Goal: Information Seeking & Learning: Learn about a topic

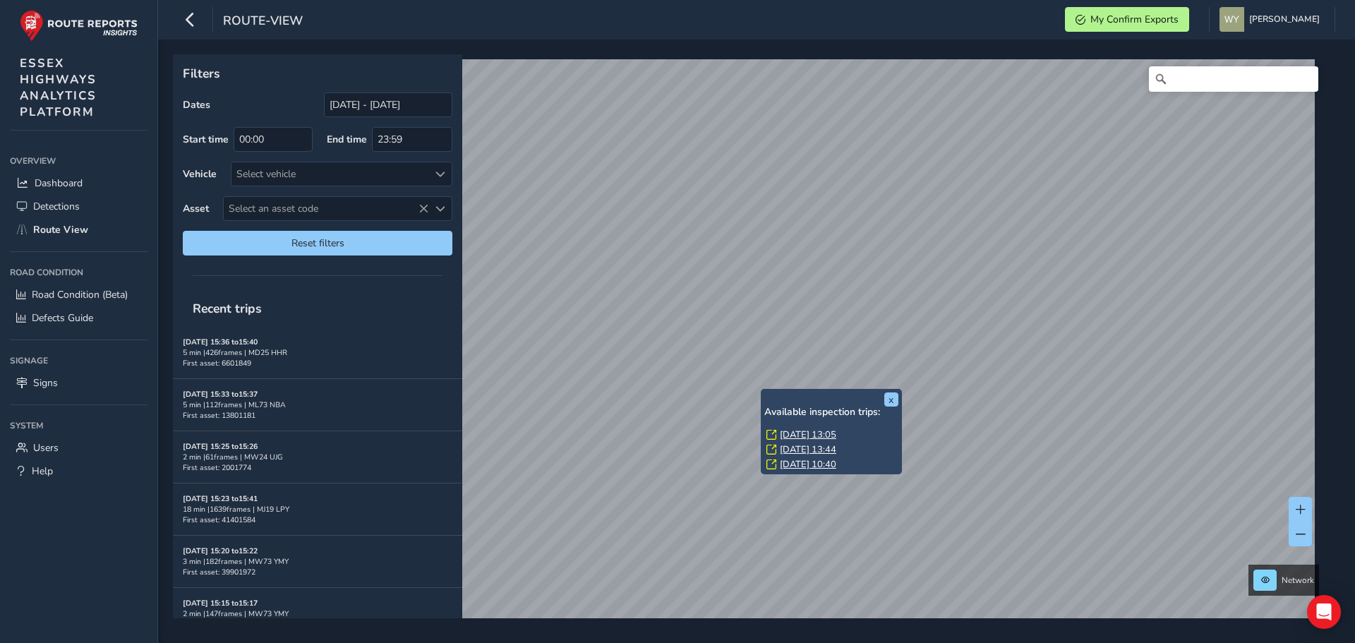
click at [783, 429] on link "Thu, 31 Jul, 13:05" at bounding box center [808, 434] width 56 height 13
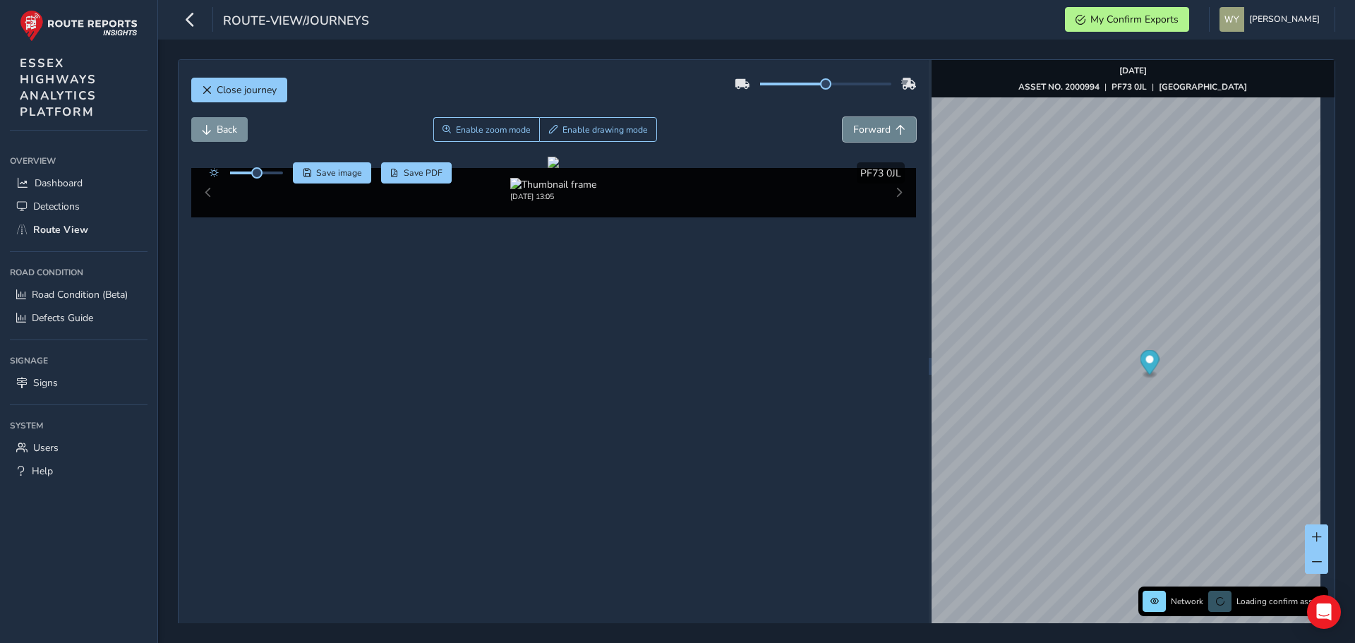
click at [866, 124] on span "Forward" at bounding box center [871, 129] width 37 height 13
click at [867, 124] on span "Forward" at bounding box center [871, 129] width 37 height 13
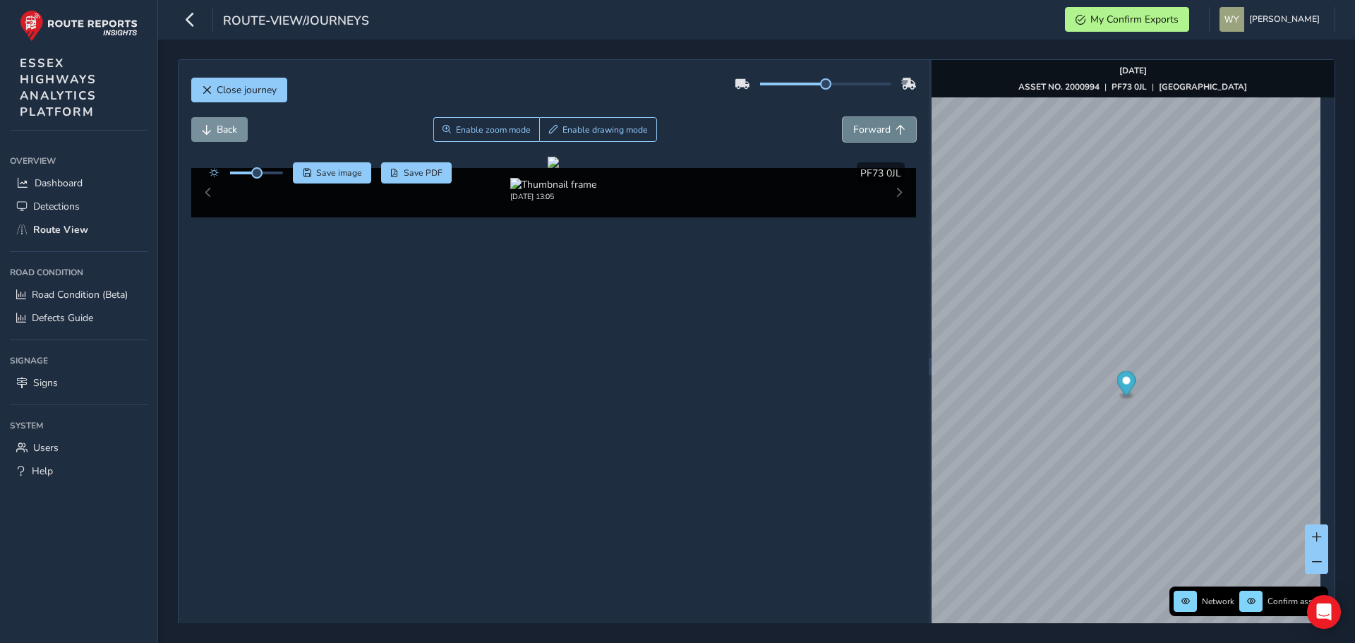
click at [867, 124] on span "Forward" at bounding box center [871, 129] width 37 height 13
click at [226, 131] on span "Back" at bounding box center [227, 129] width 20 height 13
click at [226, 130] on span "Back" at bounding box center [227, 129] width 20 height 13
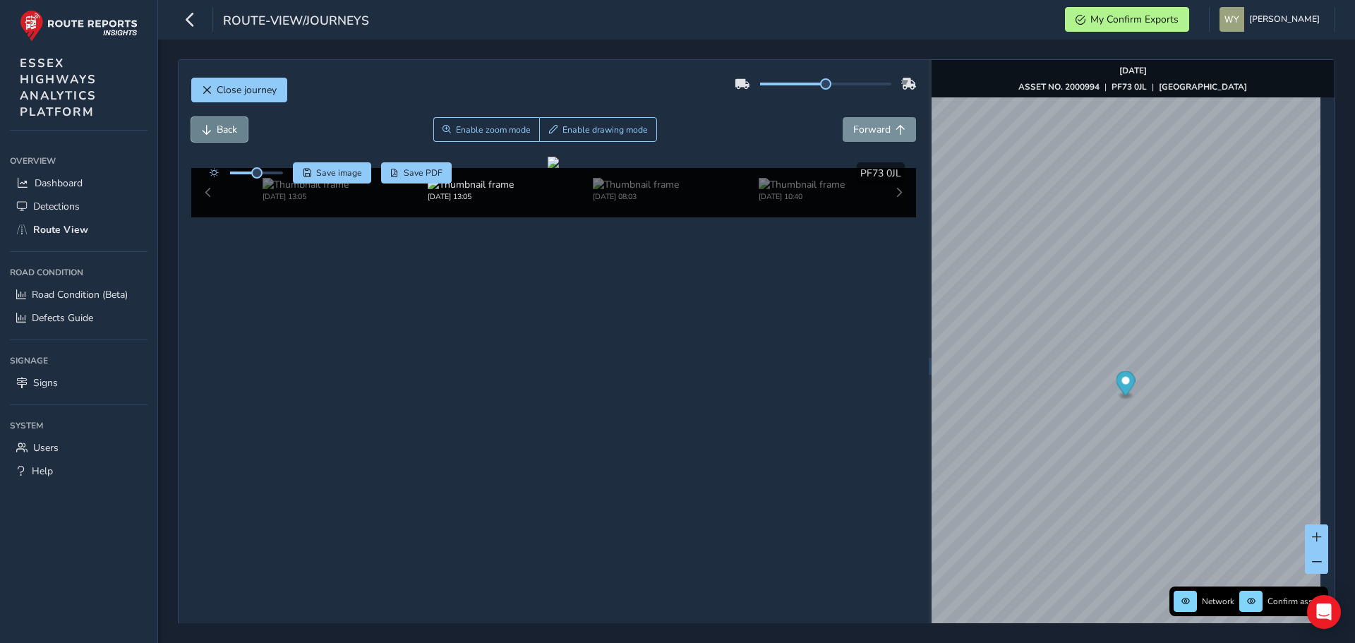
click at [226, 130] on span "Back" at bounding box center [227, 129] width 20 height 13
click at [884, 123] on span "Forward" at bounding box center [871, 129] width 37 height 13
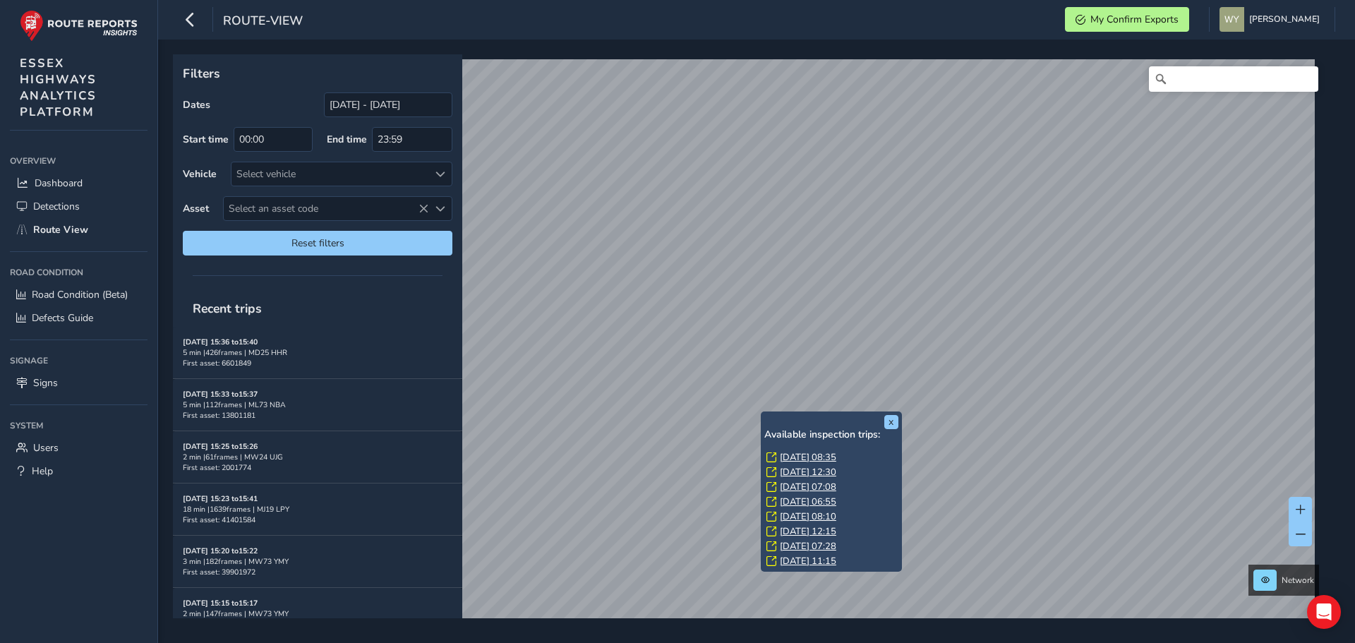
click at [792, 455] on link "[DATE] 08:35" at bounding box center [808, 457] width 56 height 13
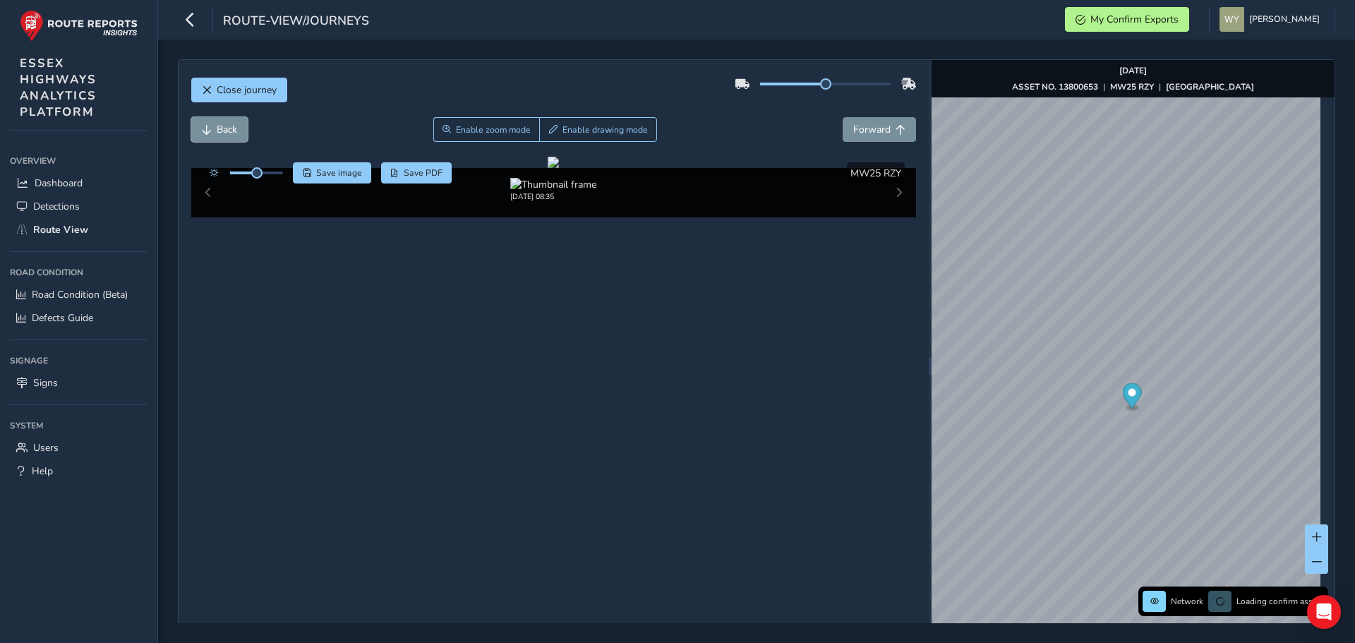
click at [231, 130] on span "Back" at bounding box center [227, 129] width 20 height 13
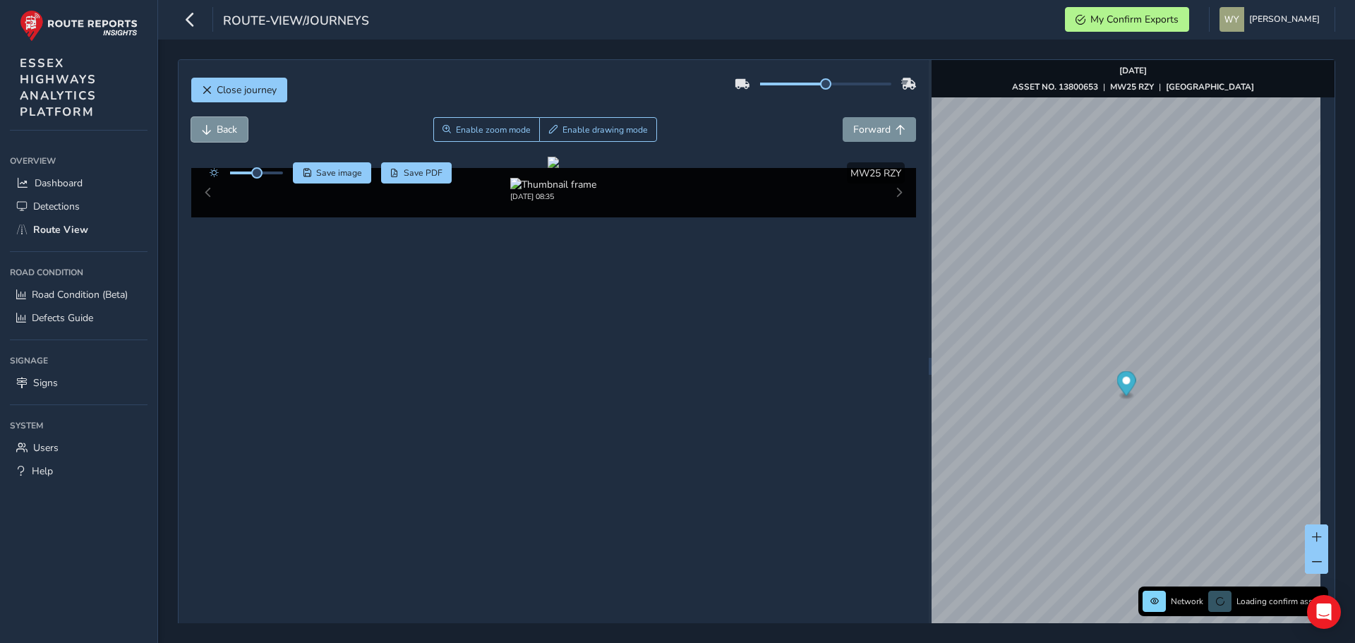
click at [231, 130] on span "Back" at bounding box center [227, 129] width 20 height 13
click at [869, 126] on span "Forward" at bounding box center [871, 129] width 37 height 13
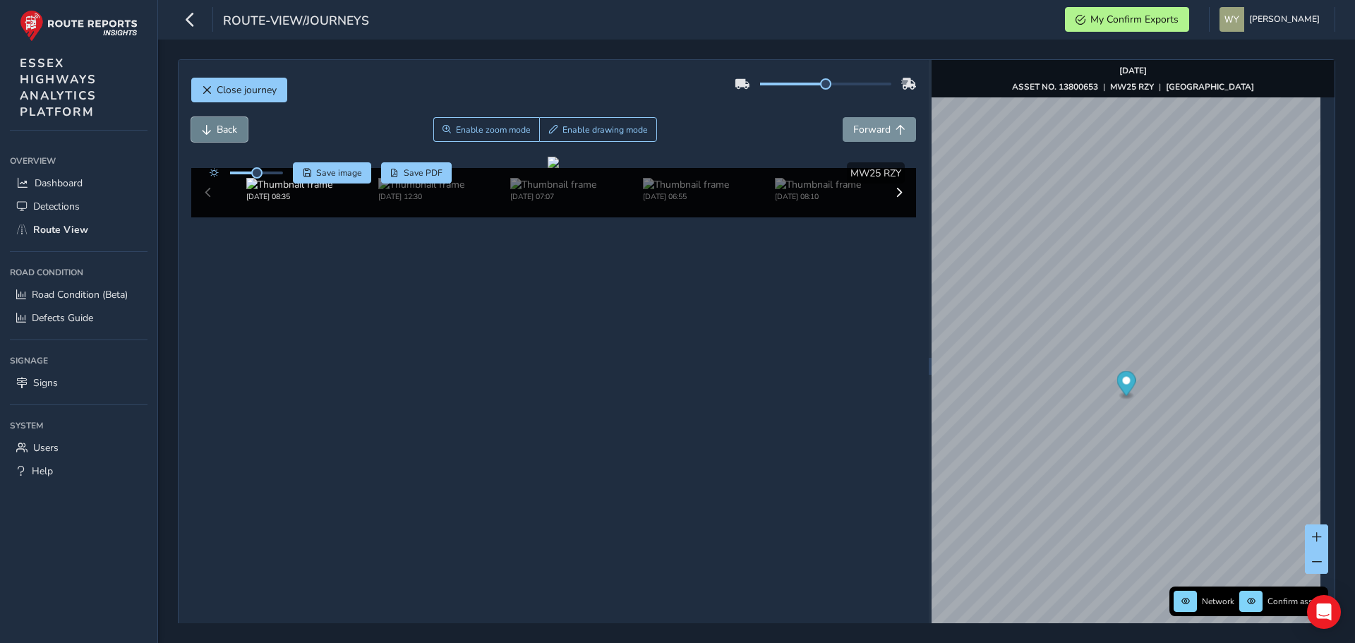
click at [217, 131] on span "Back" at bounding box center [227, 129] width 20 height 13
click at [885, 128] on button "Forward" at bounding box center [879, 129] width 73 height 25
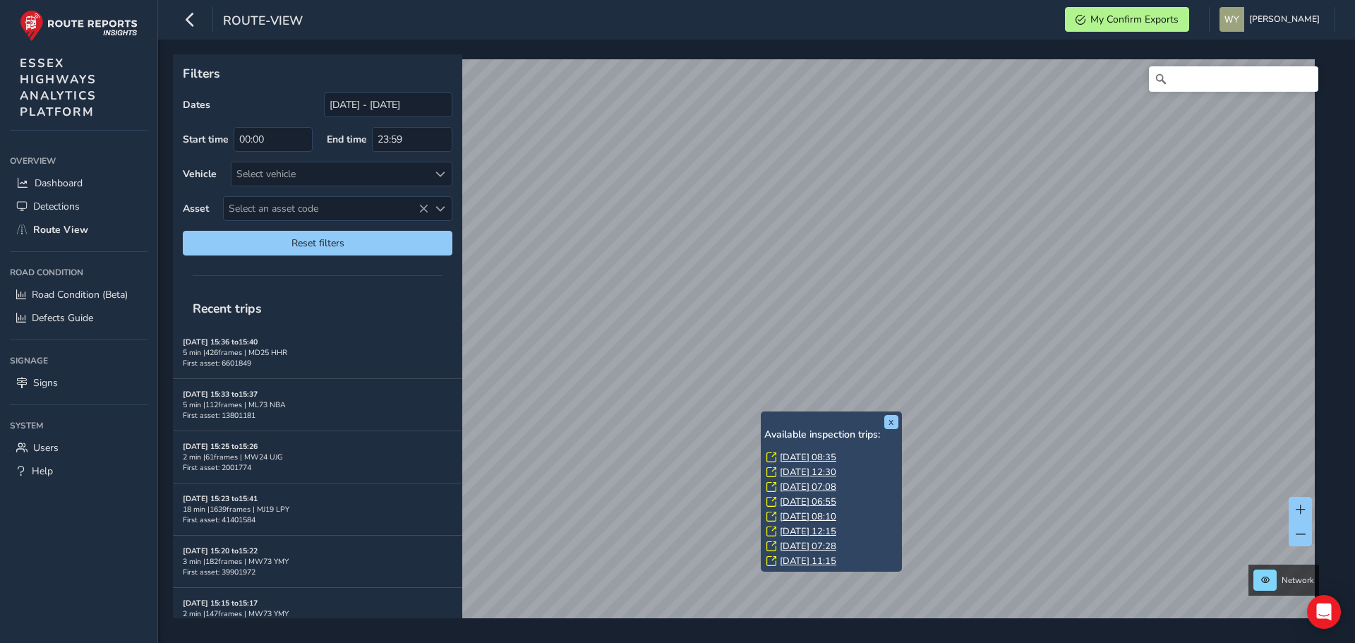
click at [784, 455] on link "[DATE] 08:35" at bounding box center [808, 457] width 56 height 13
